Goal: Navigation & Orientation: Find specific page/section

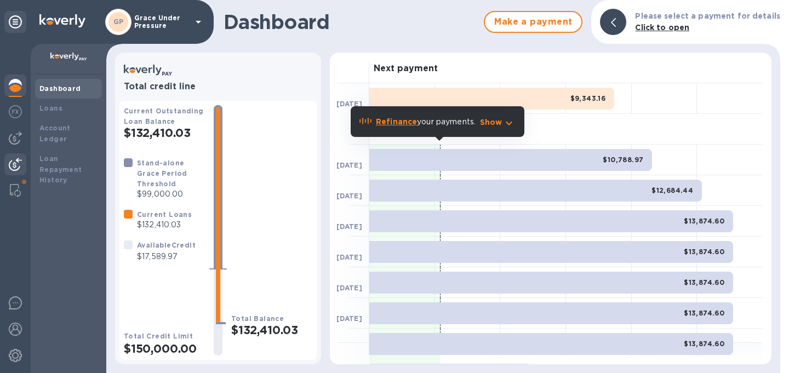
click at [13, 160] on img at bounding box center [15, 164] width 13 height 13
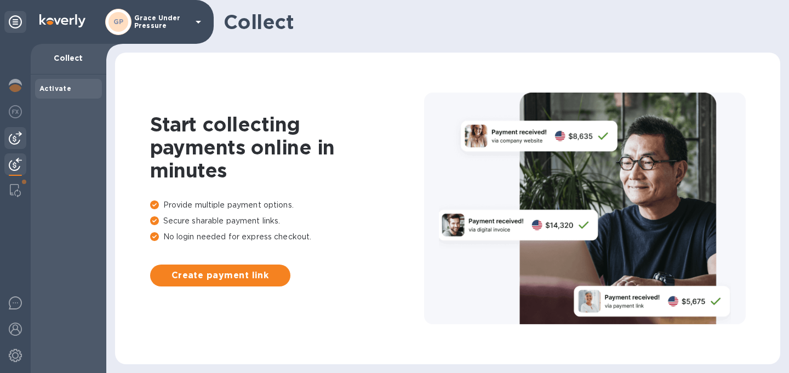
click at [14, 140] on img at bounding box center [15, 137] width 13 height 13
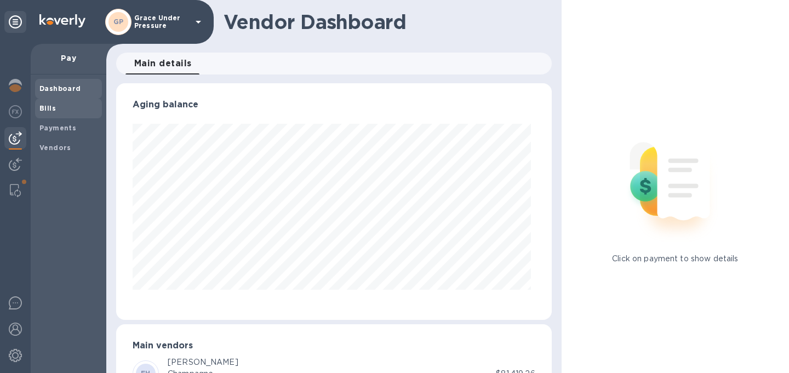
scroll to position [237, 431]
click at [47, 108] on b "Bills" at bounding box center [47, 108] width 16 height 8
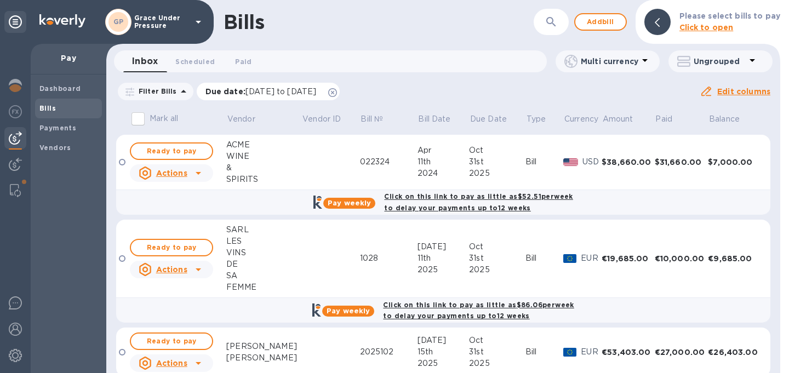
click at [337, 94] on icon at bounding box center [332, 92] width 9 height 9
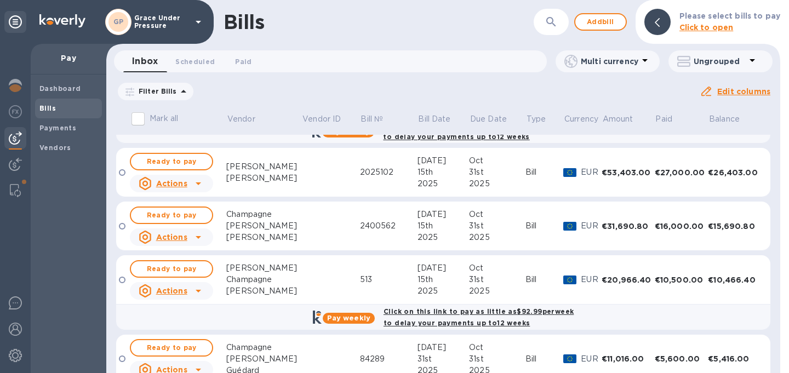
scroll to position [338, 0]
click at [53, 82] on div "Dashboard" at bounding box center [68, 89] width 67 height 20
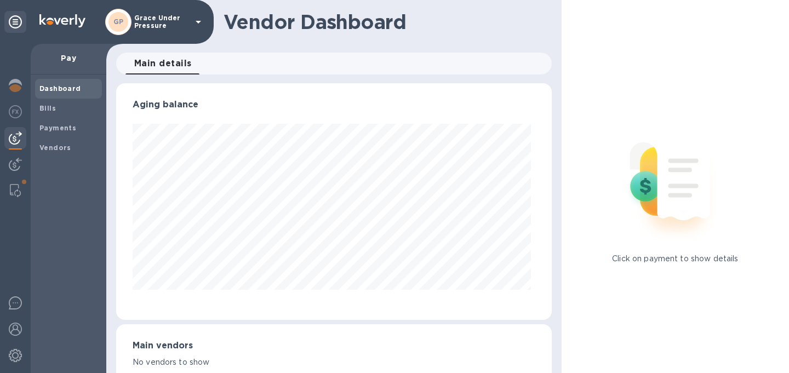
scroll to position [237, 431]
click at [12, 84] on img at bounding box center [15, 85] width 13 height 13
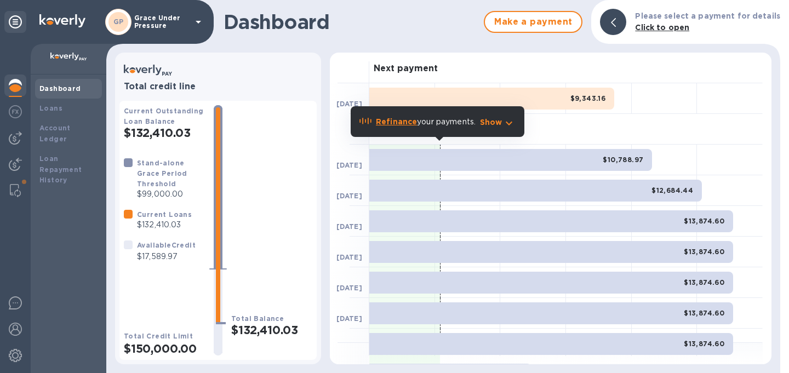
click at [10, 86] on img at bounding box center [15, 85] width 13 height 13
click at [52, 105] on b "Loans" at bounding box center [50, 108] width 23 height 8
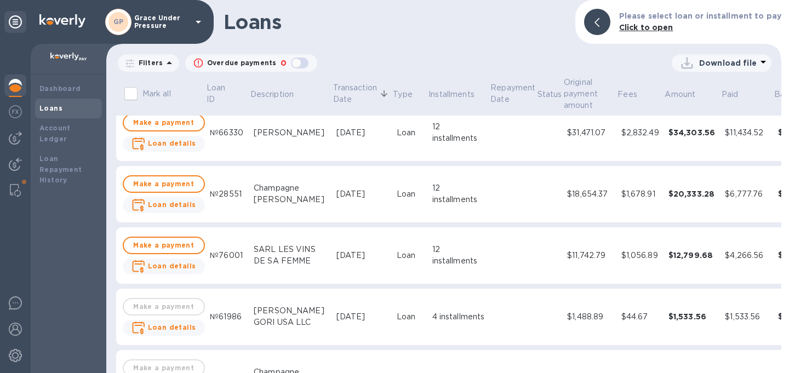
scroll to position [504, 0]
